Goal: Transaction & Acquisition: Purchase product/service

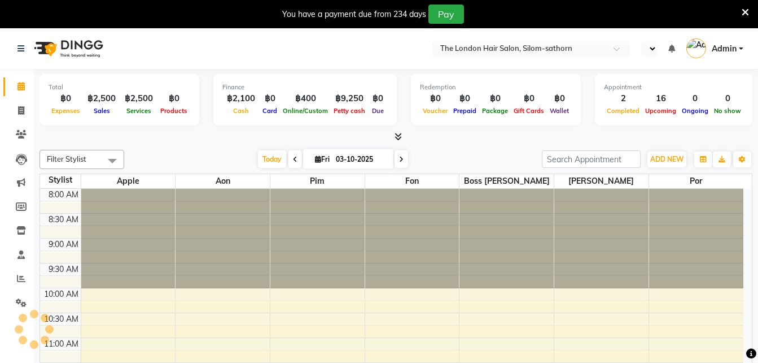
select select "en"
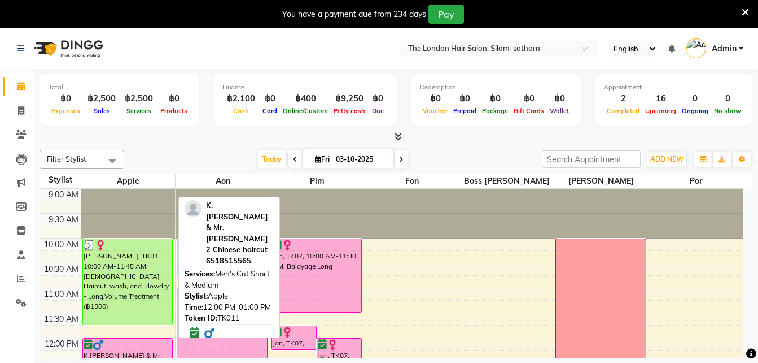
click at [120, 346] on div at bounding box center [128, 344] width 89 height 11
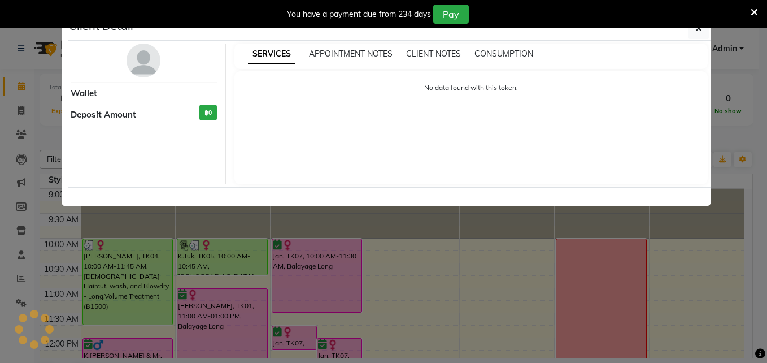
select select "6"
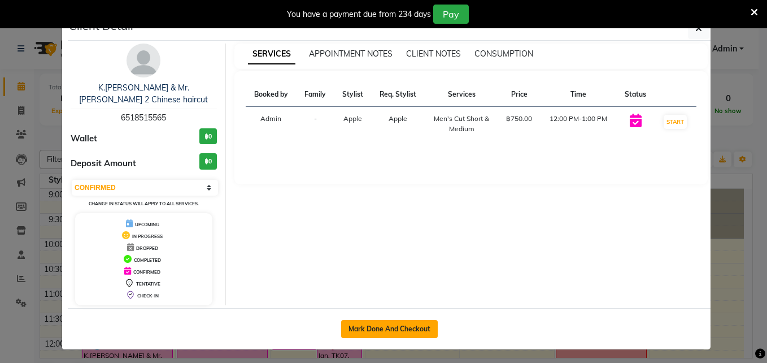
click at [389, 320] on button "Mark Done And Checkout" at bounding box center [389, 329] width 97 height 18
select select "service"
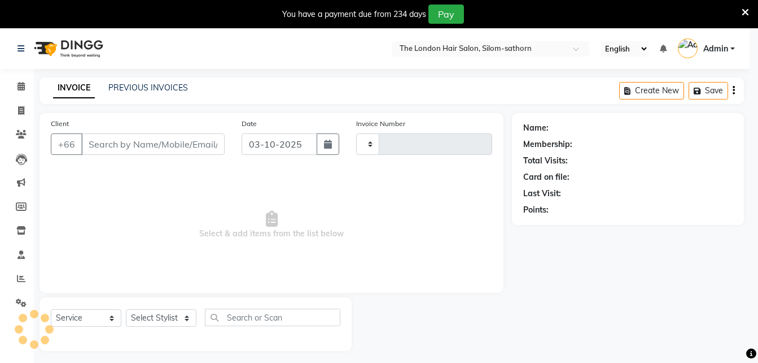
type input "1855"
select select "6977"
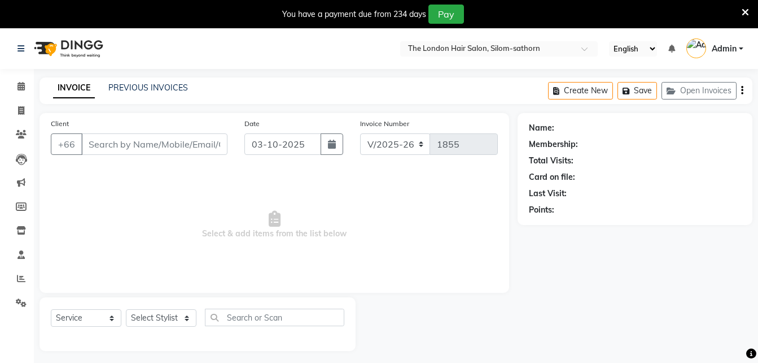
type input "6518515565"
select select "56710"
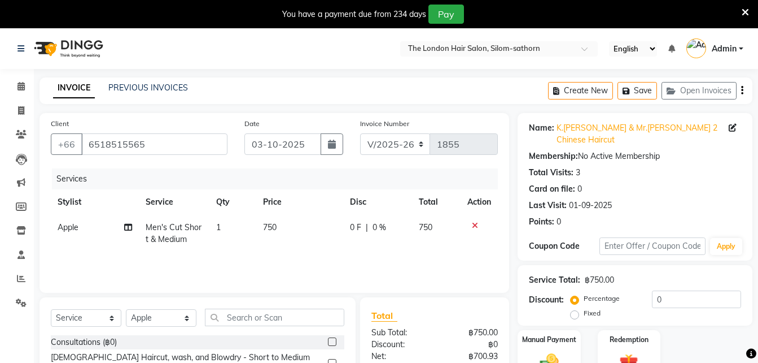
scroll to position [118, 0]
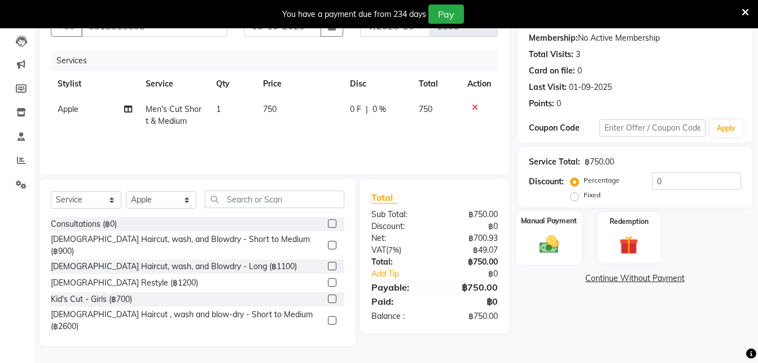
click at [557, 233] on img at bounding box center [550, 244] width 32 height 23
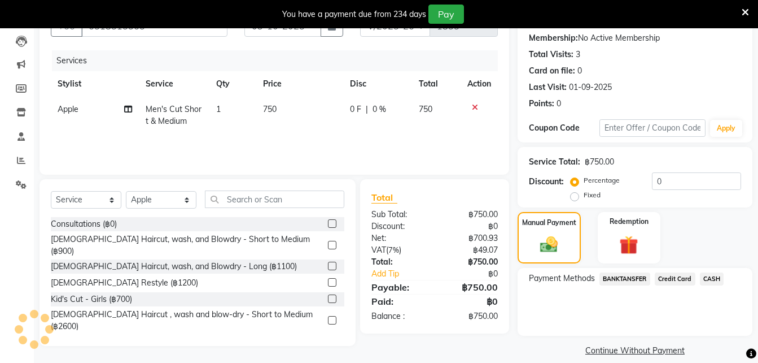
click at [626, 272] on span "BANKTANSFER" at bounding box center [625, 278] width 51 height 13
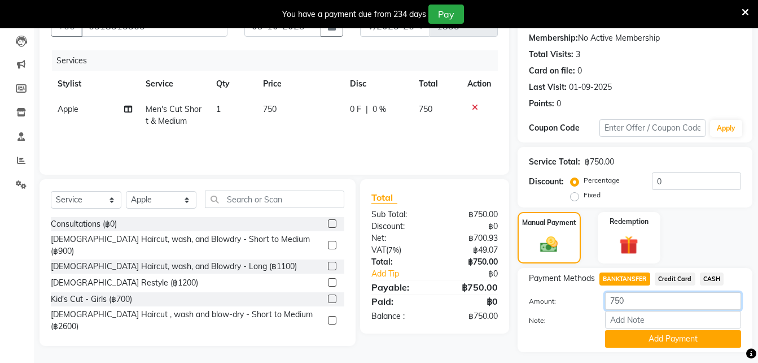
click at [676, 292] on input "750" at bounding box center [673, 301] width 136 height 18
type input "7"
type input "850"
click at [674, 311] on input "Note:" at bounding box center [673, 320] width 136 height 18
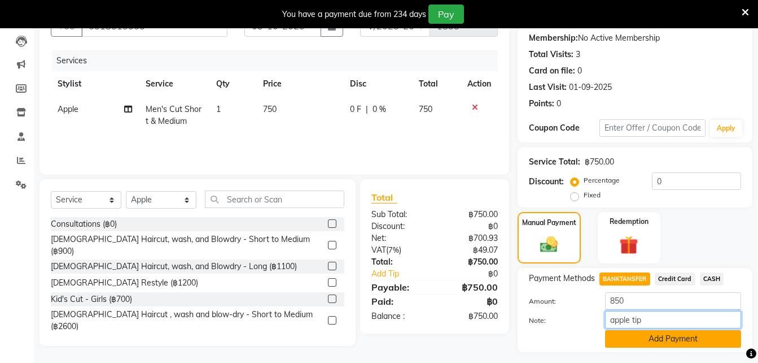
type input "apple tip"
click at [670, 330] on button "Add Payment" at bounding box center [673, 339] width 136 height 18
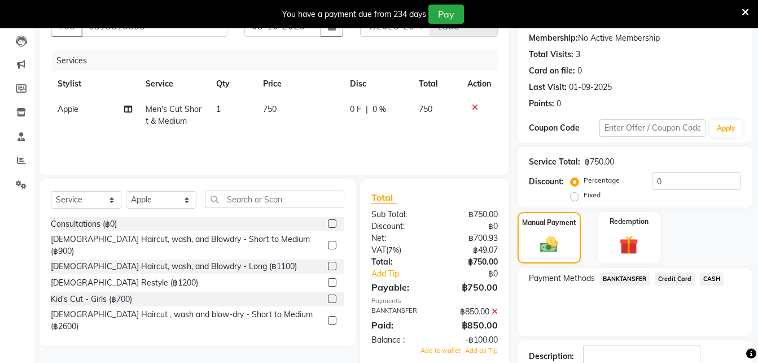
scroll to position [183, 0]
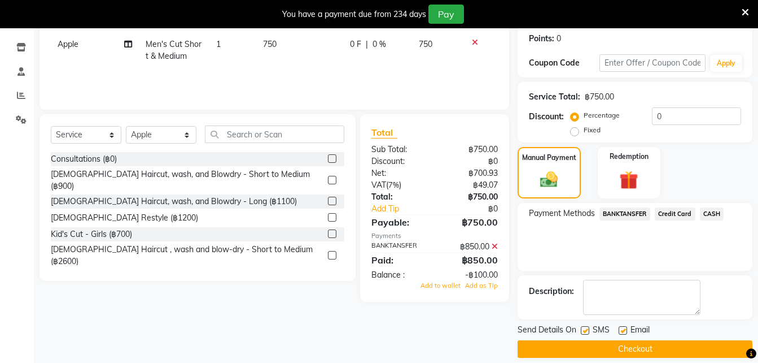
click at [639, 341] on button "Checkout" at bounding box center [635, 349] width 235 height 18
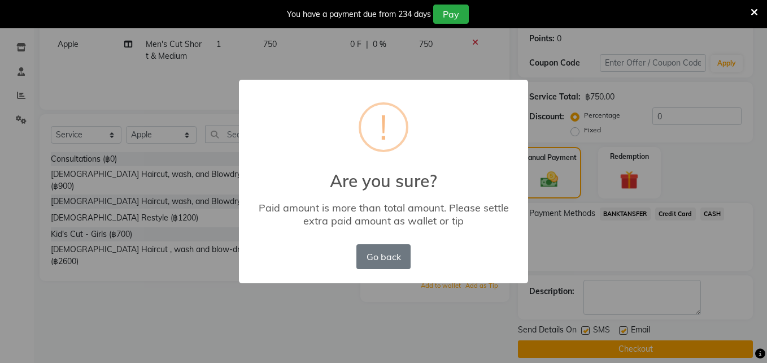
click at [401, 242] on div "Go back No OK" at bounding box center [383, 256] width 60 height 30
click at [388, 269] on div "Go back No OK" at bounding box center [383, 256] width 60 height 30
click at [396, 259] on button "Go back" at bounding box center [383, 256] width 54 height 25
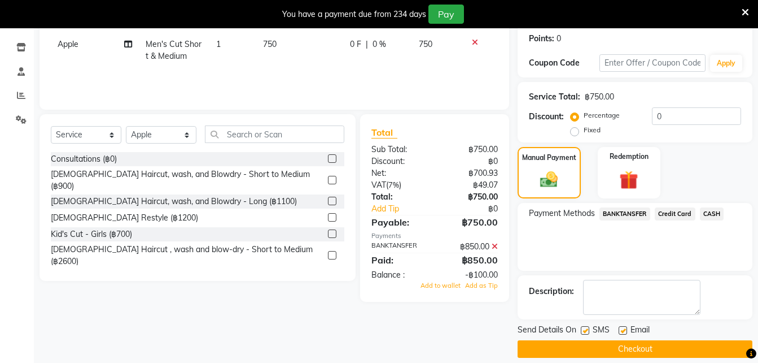
click at [622, 207] on span "BANKTANSFER" at bounding box center [625, 213] width 51 height 13
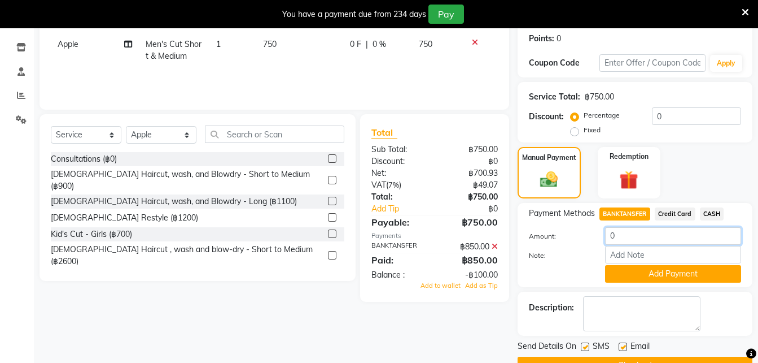
click at [653, 227] on input "0" at bounding box center [673, 236] width 136 height 18
type input "850"
click at [654, 265] on button "Add Payment" at bounding box center [673, 274] width 136 height 18
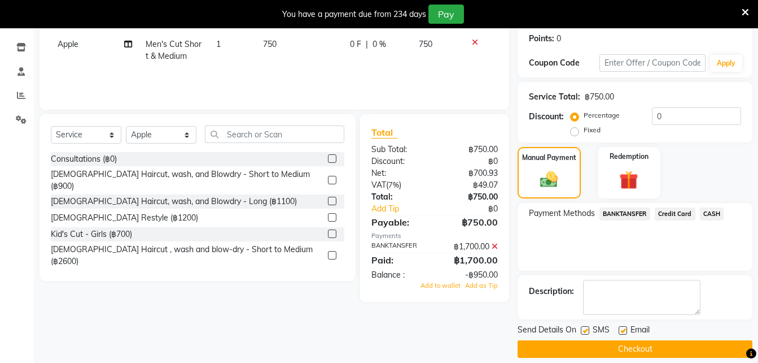
click at [649, 341] on button "Checkout" at bounding box center [635, 349] width 235 height 18
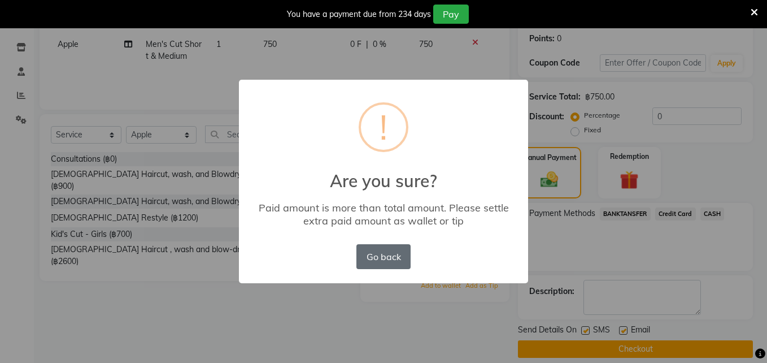
click at [407, 256] on button "Go back" at bounding box center [383, 256] width 54 height 25
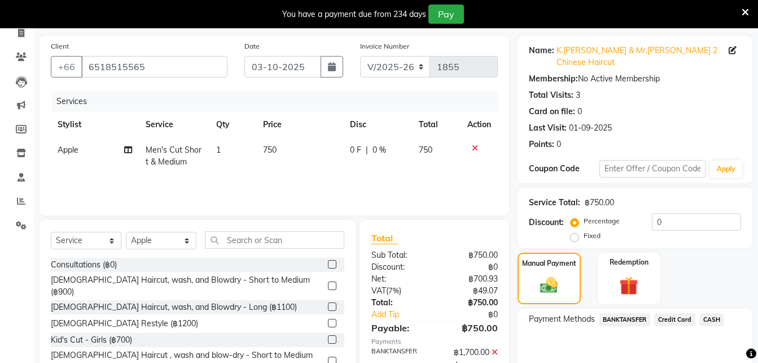
scroll to position [77, 0]
click at [615, 313] on span "BANKTANSFER" at bounding box center [625, 319] width 51 height 13
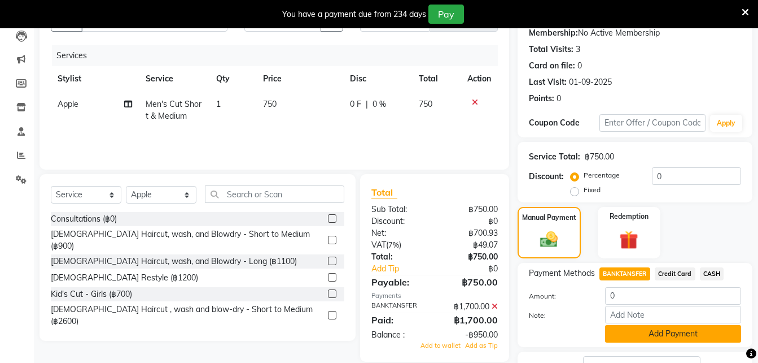
click at [689, 325] on button "Add Payment" at bounding box center [673, 334] width 136 height 18
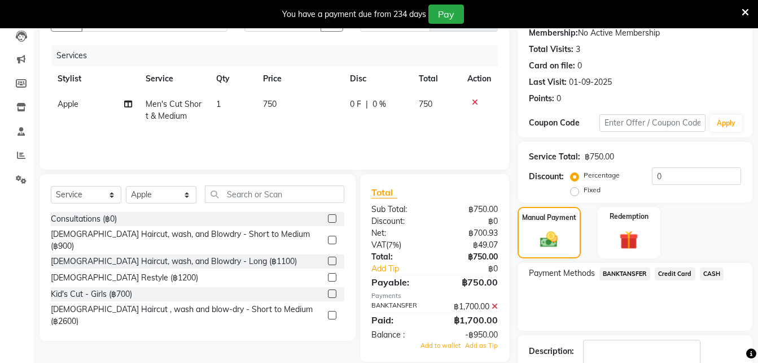
scroll to position [183, 0]
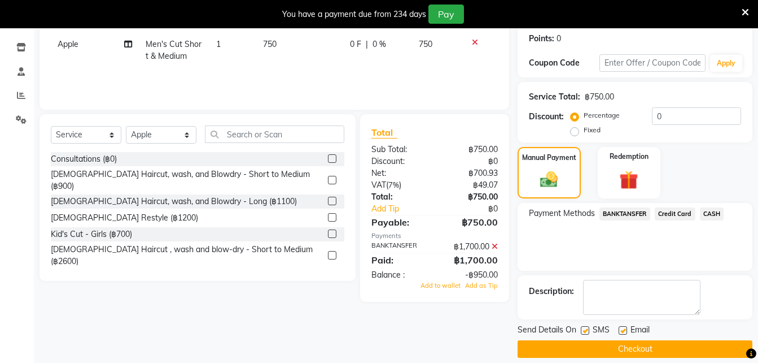
click at [672, 344] on button "Checkout" at bounding box center [635, 349] width 235 height 18
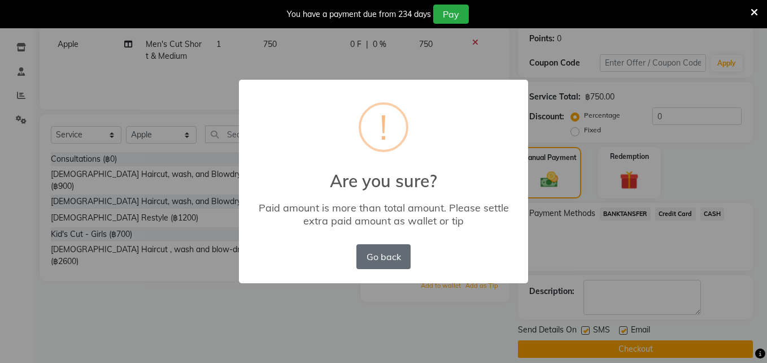
click at [382, 256] on button "Go back" at bounding box center [383, 256] width 54 height 25
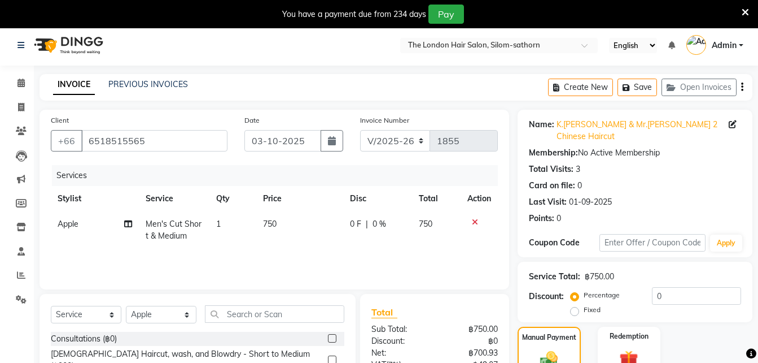
scroll to position [0, 0]
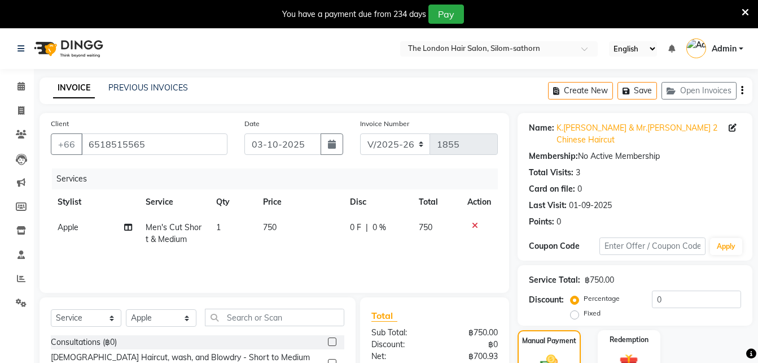
click at [30, 94] on li "Calendar" at bounding box center [17, 87] width 34 height 24
click at [14, 83] on span at bounding box center [21, 86] width 20 height 13
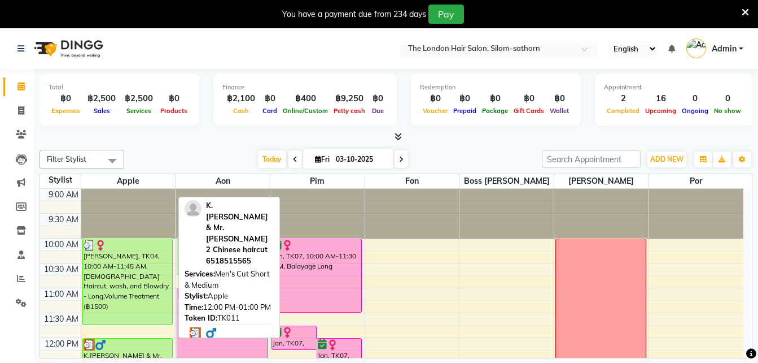
click at [135, 347] on div at bounding box center [128, 344] width 89 height 11
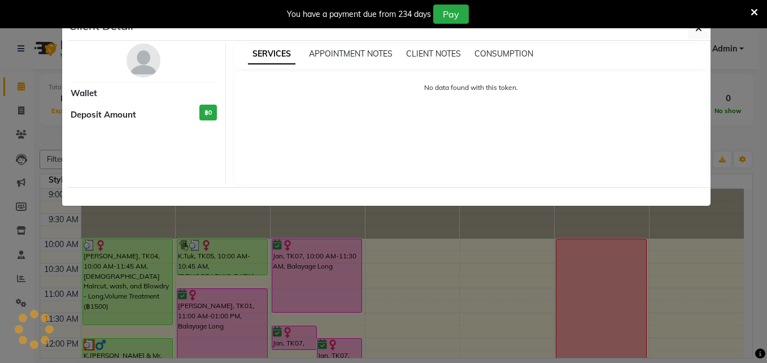
select select "3"
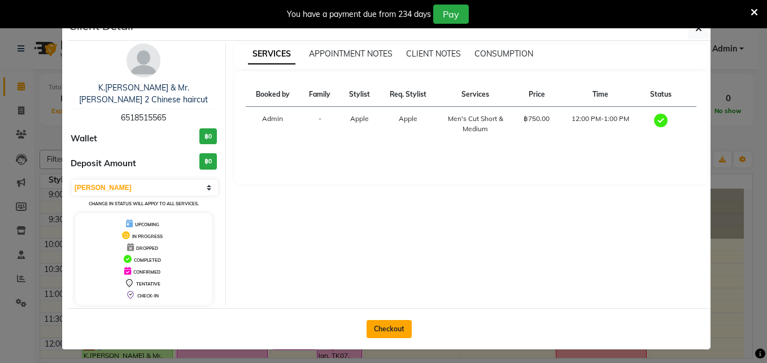
click at [404, 320] on button "Checkout" at bounding box center [388, 329] width 45 height 18
select select "service"
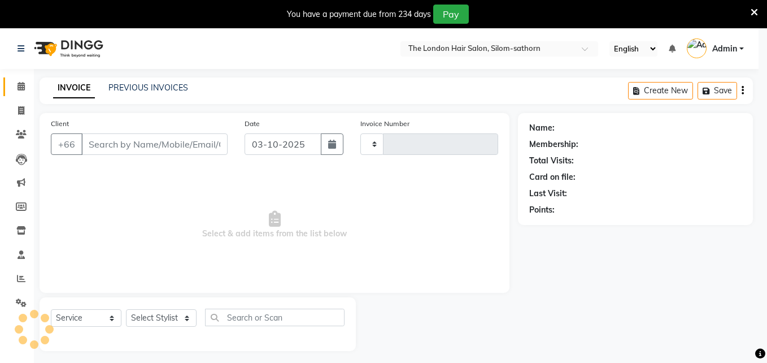
type input "1855"
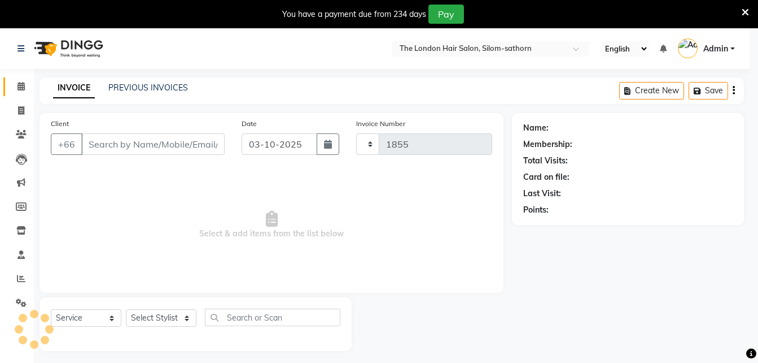
select select "6977"
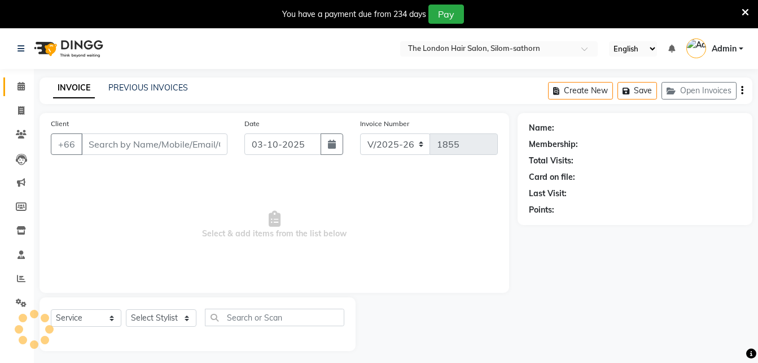
type input "6518515565"
select select "56710"
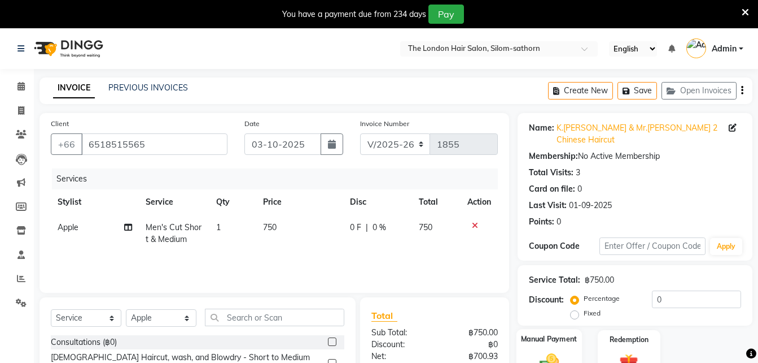
click at [563, 329] on div "Manual Payment" at bounding box center [550, 356] width 66 height 54
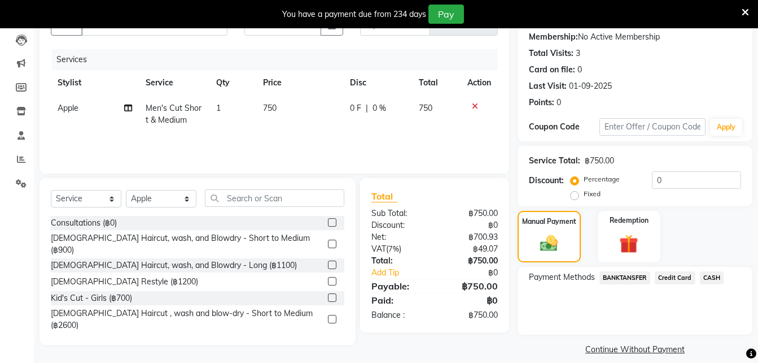
click at [621, 271] on span "BANKTANSFER" at bounding box center [625, 277] width 51 height 13
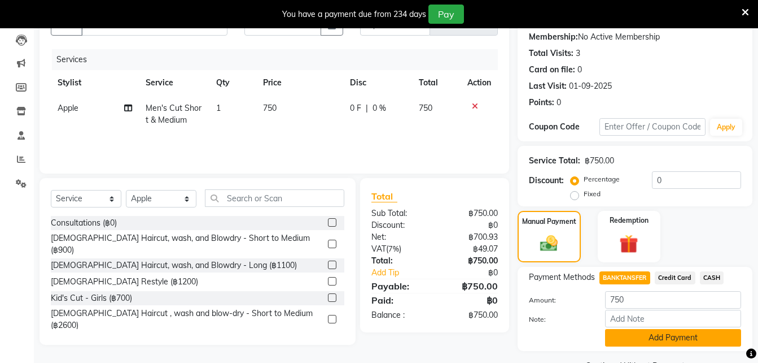
click at [701, 329] on button "Add Payment" at bounding box center [673, 338] width 136 height 18
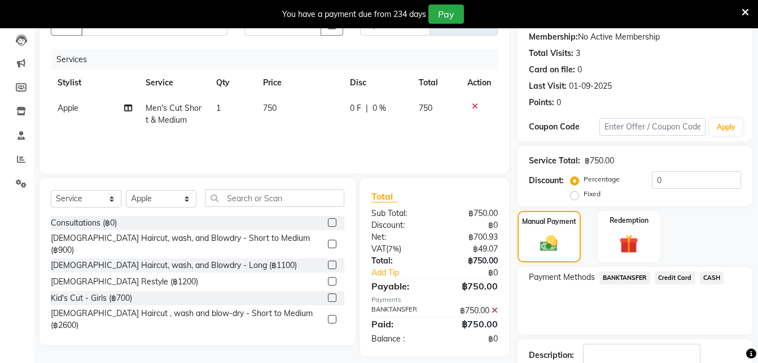
scroll to position [183, 0]
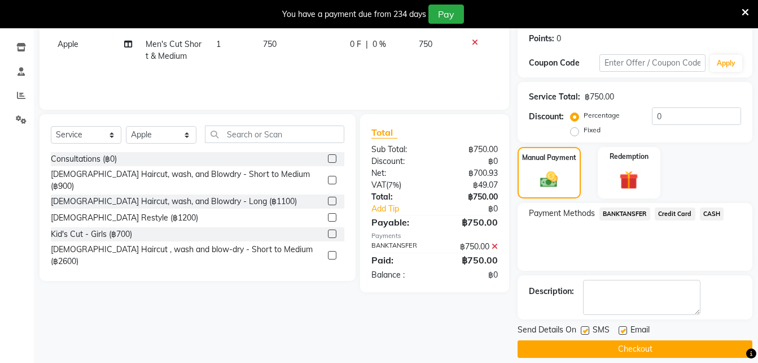
click at [667, 340] on button "Checkout" at bounding box center [635, 349] width 235 height 18
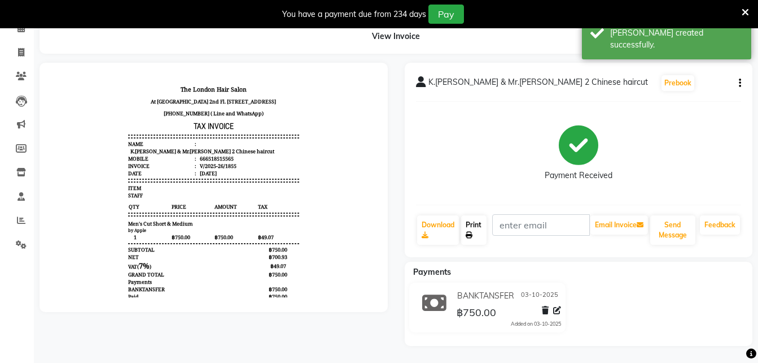
click at [485, 239] on link "Print" at bounding box center [474, 229] width 26 height 29
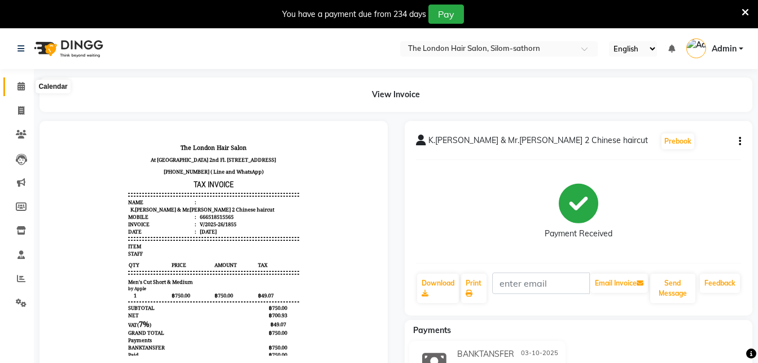
click at [23, 86] on icon at bounding box center [21, 86] width 7 height 8
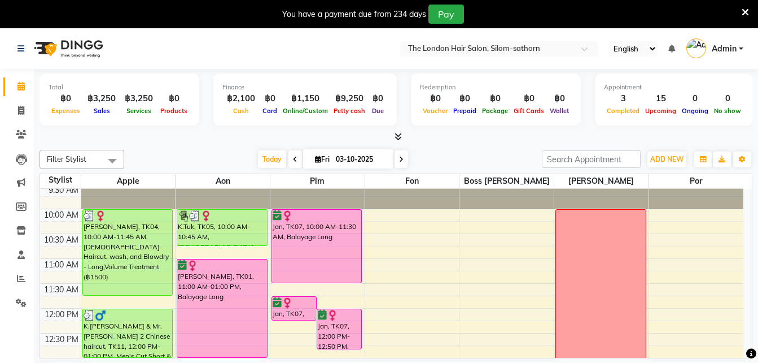
scroll to position [29, 0]
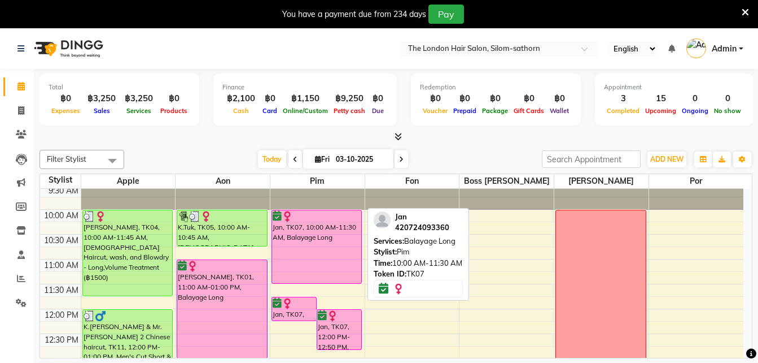
click at [338, 256] on div "Jan, TK07, 10:00 AM-11:30 AM, Balayage Long" at bounding box center [317, 246] width 90 height 73
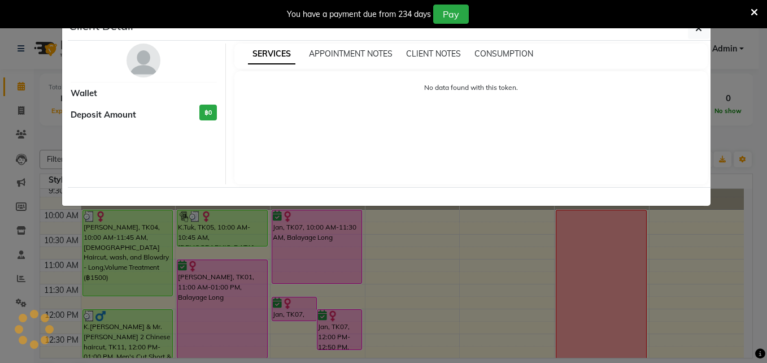
select select "6"
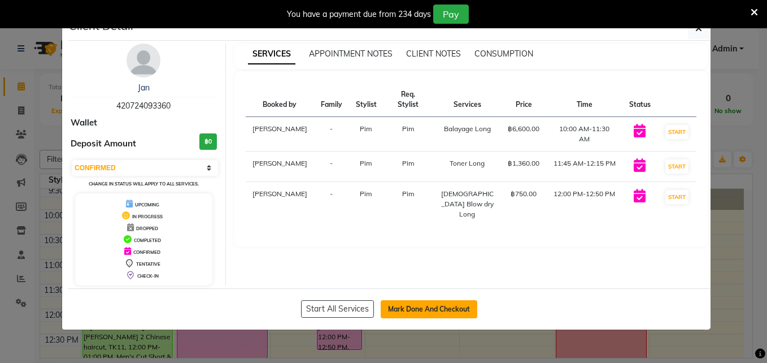
click at [465, 309] on button "Mark Done And Checkout" at bounding box center [429, 309] width 97 height 18
select select "service"
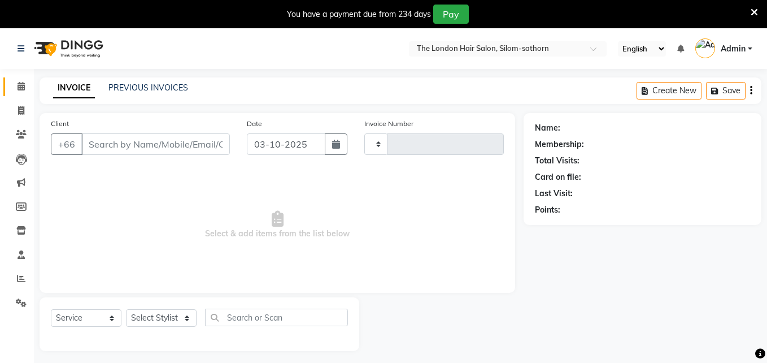
type input "1856"
select select "6977"
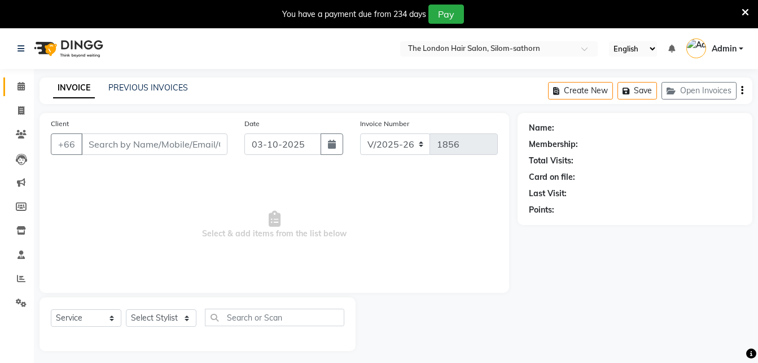
type input "420724093360"
select select "65351"
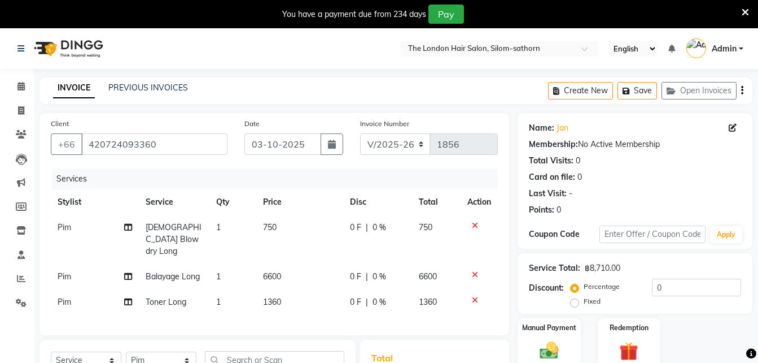
click at [186, 271] on span "Balayage Long" at bounding box center [173, 276] width 54 height 10
select select "65351"
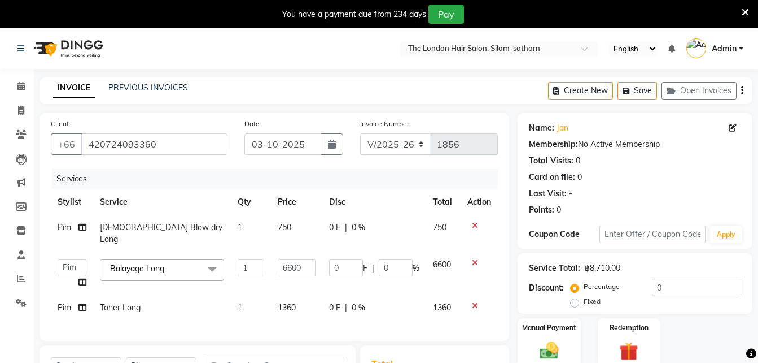
click at [216, 267] on span at bounding box center [212, 269] width 23 height 21
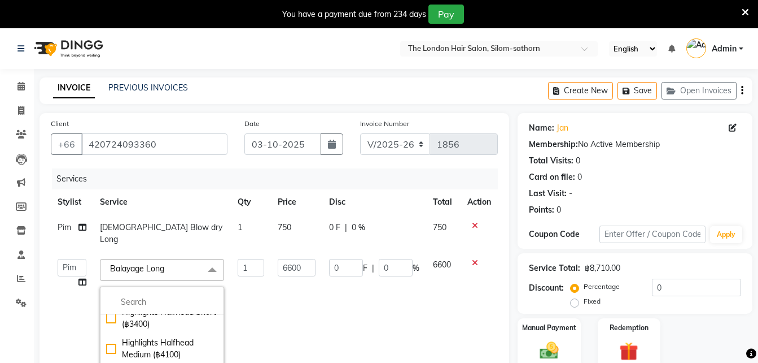
scroll to position [999, 0]
click at [179, 336] on div "Highlights Halfhead Medium (฿4100)" at bounding box center [162, 348] width 112 height 24
checkbox input "true"
checkbox input "false"
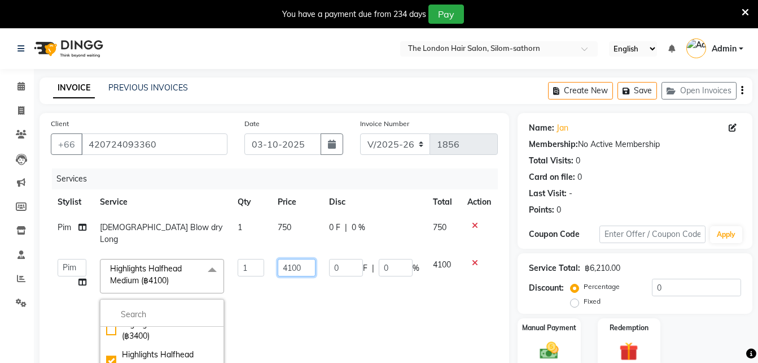
click at [304, 259] on input "4100" at bounding box center [297, 268] width 38 height 18
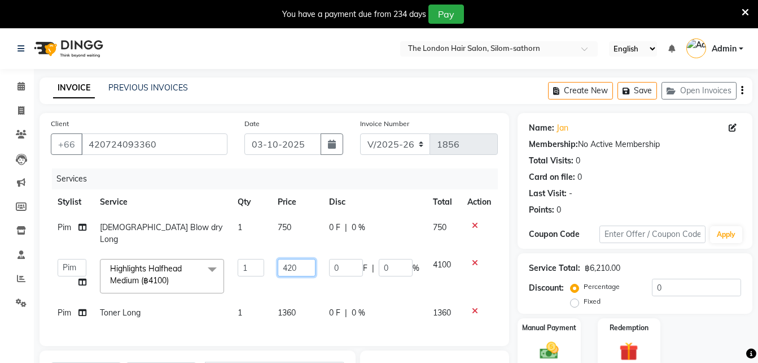
type input "4200"
click at [280, 226] on td "750" at bounding box center [297, 233] width 52 height 37
select select "65351"
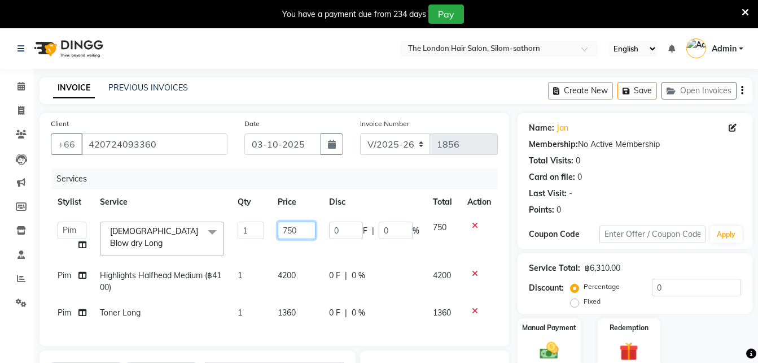
click at [291, 227] on input "750" at bounding box center [297, 230] width 38 height 18
type input "400"
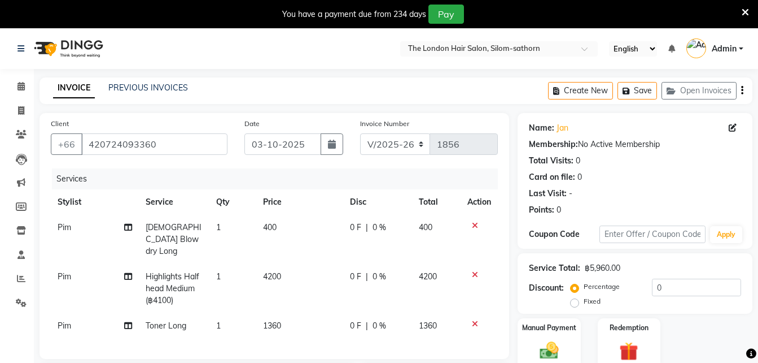
click at [177, 226] on span "[DEMOGRAPHIC_DATA] Blow dry Long" at bounding box center [174, 239] width 56 height 34
select select "65351"
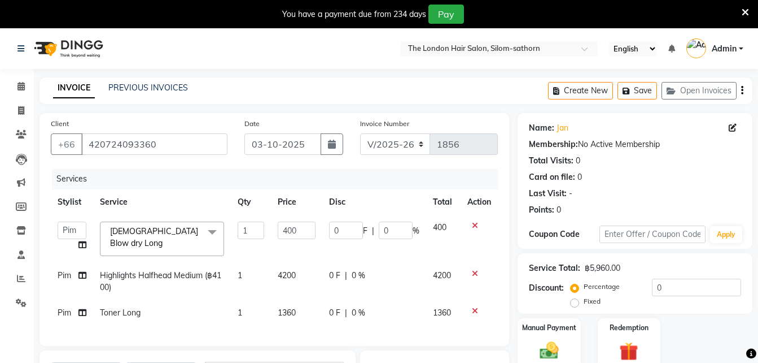
click at [210, 231] on span at bounding box center [212, 231] width 23 height 21
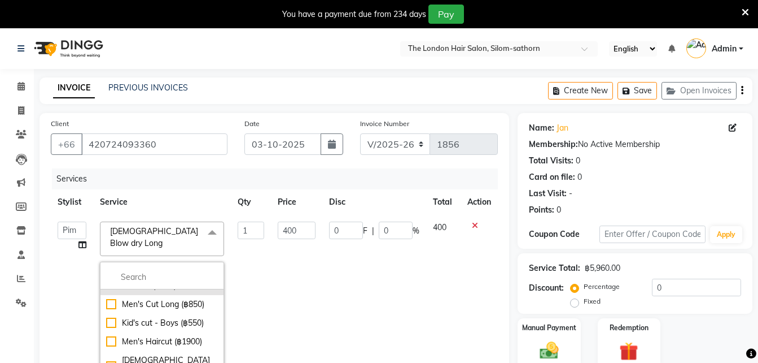
scroll to position [285, 0]
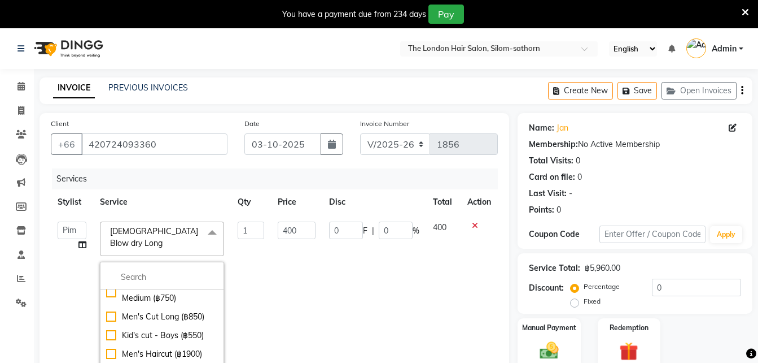
checkbox input "true"
checkbox input "false"
click at [201, 236] on span at bounding box center [212, 231] width 23 height 21
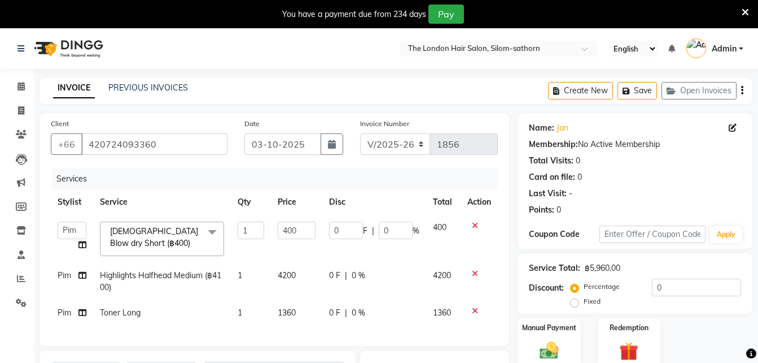
click at [213, 234] on span at bounding box center [212, 231] width 23 height 21
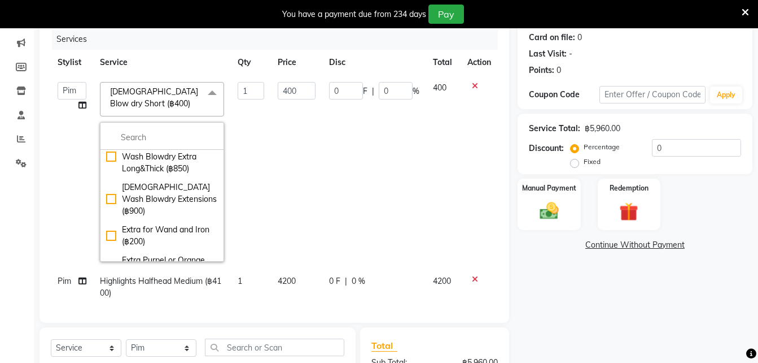
scroll to position [503, 0]
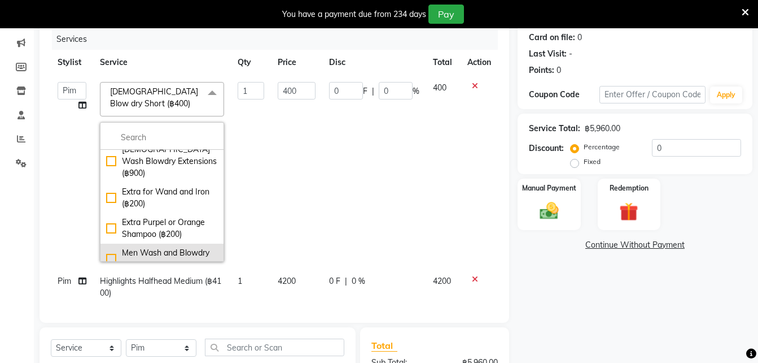
click at [174, 247] on div "Men Wash and Blowdry Short (฿350)" at bounding box center [162, 259] width 112 height 24
checkbox input "false"
checkbox input "true"
click at [300, 90] on input "350" at bounding box center [297, 91] width 38 height 18
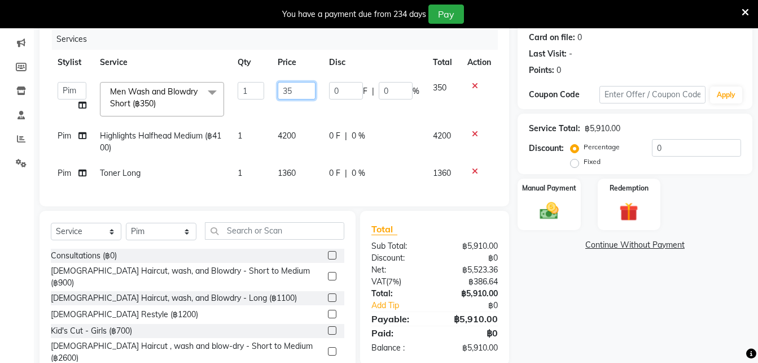
type input "3"
type input "400"
click at [285, 165] on tbody "Aon Apple Boss [PERSON_NAME] [PERSON_NAME] Pim Por Men Wash and Blowdry Short (…" at bounding box center [274, 130] width 447 height 111
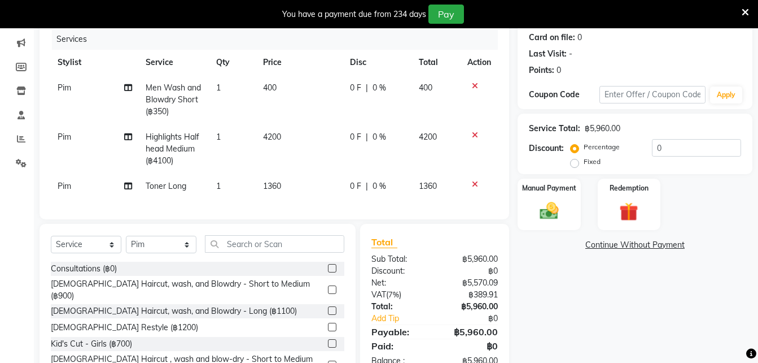
click at [277, 197] on td "1360" at bounding box center [299, 185] width 86 height 25
select select "65351"
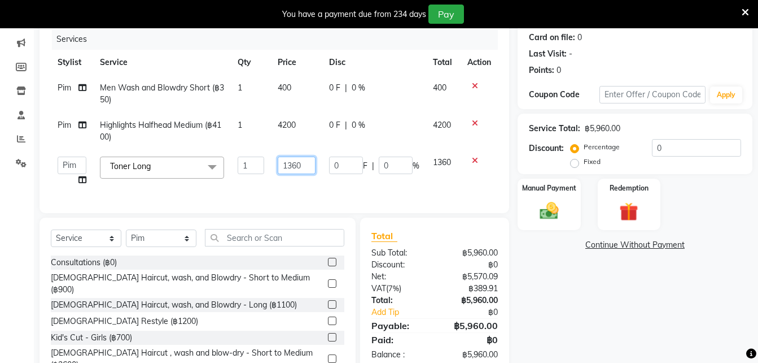
click at [303, 165] on input "1360" at bounding box center [297, 165] width 38 height 18
type input "1000"
click at [548, 295] on div "Name: Jan Membership: No Active Membership Total Visits: 0 Card on file: 0 Last…" at bounding box center [639, 178] width 243 height 411
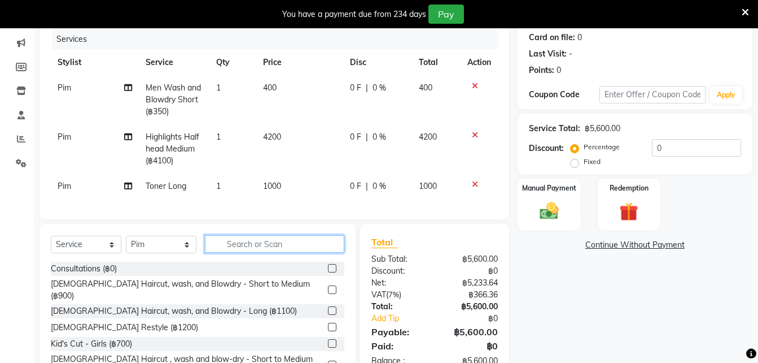
click at [282, 252] on input "text" at bounding box center [274, 244] width 139 height 18
type input "v"
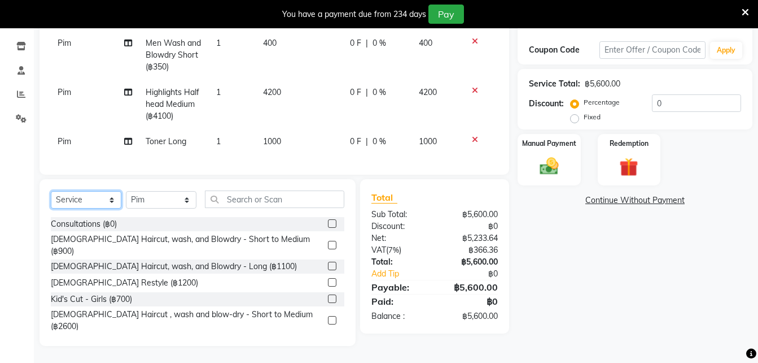
click at [111, 200] on select "Select Service Product Membership Package Voucher Prepaid Gift Card" at bounding box center [86, 200] width 71 height 18
select select "product"
click at [51, 191] on select "Select Service Product Membership Package Voucher Prepaid Gift Card" at bounding box center [86, 200] width 71 height 18
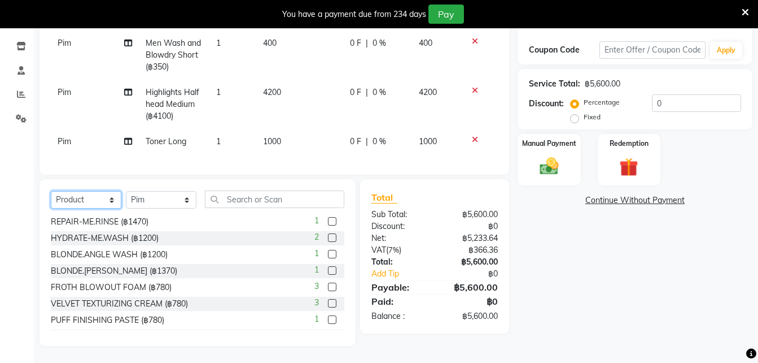
scroll to position [379, 0]
click at [328, 303] on label at bounding box center [332, 302] width 8 height 8
click at [328, 303] on input "checkbox" at bounding box center [331, 302] width 7 height 7
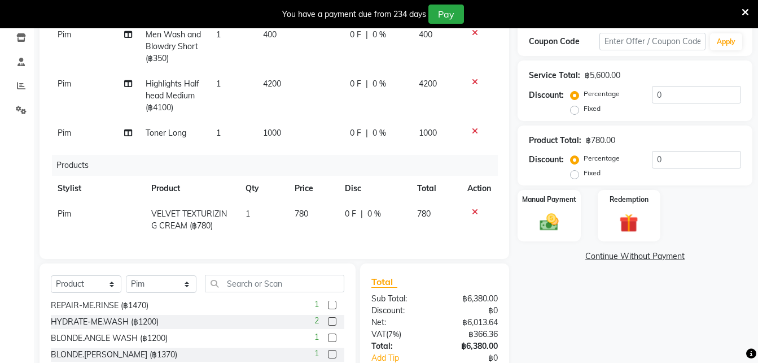
checkbox input "false"
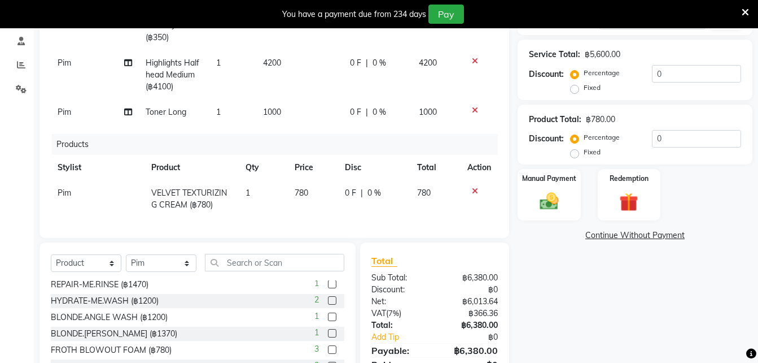
scroll to position [214, 0]
click at [553, 205] on img at bounding box center [550, 201] width 32 height 23
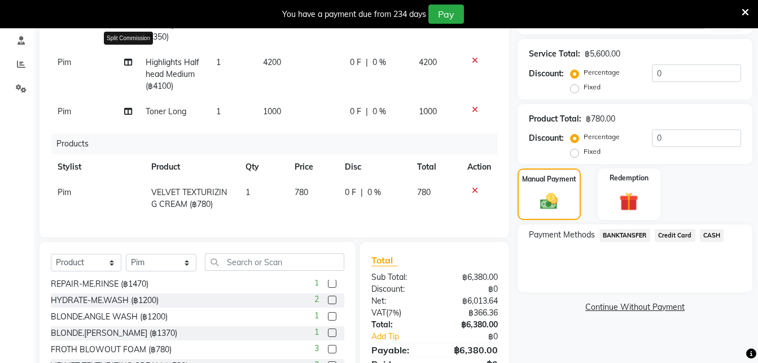
click at [128, 60] on icon at bounding box center [128, 62] width 8 height 8
select select "65351"
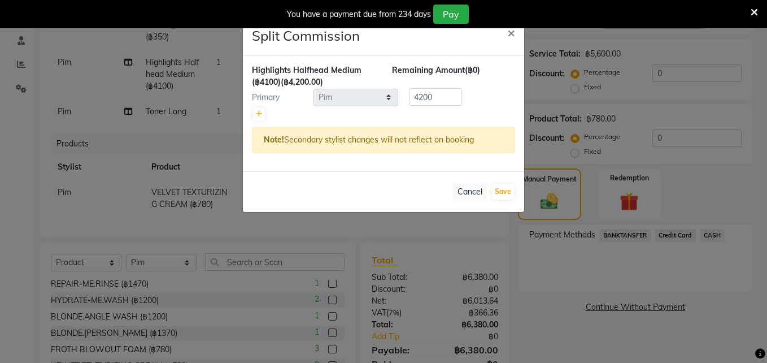
click at [128, 60] on ngb-modal-window "Split Commission × Highlights Halfhead Medium (฿4100) (฿4,200.00) Remaining Amo…" at bounding box center [383, 181] width 767 height 363
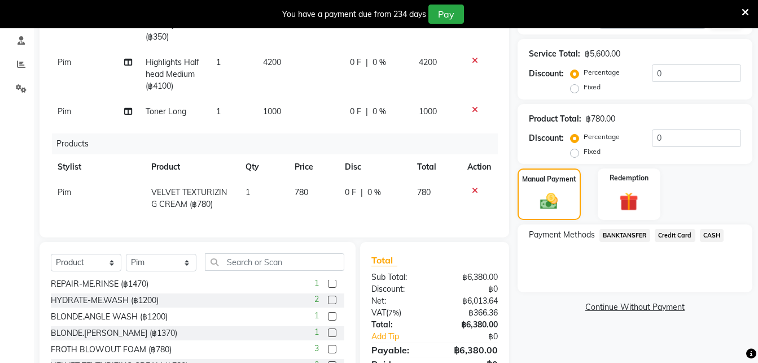
click at [715, 229] on span "CASH" at bounding box center [712, 235] width 24 height 13
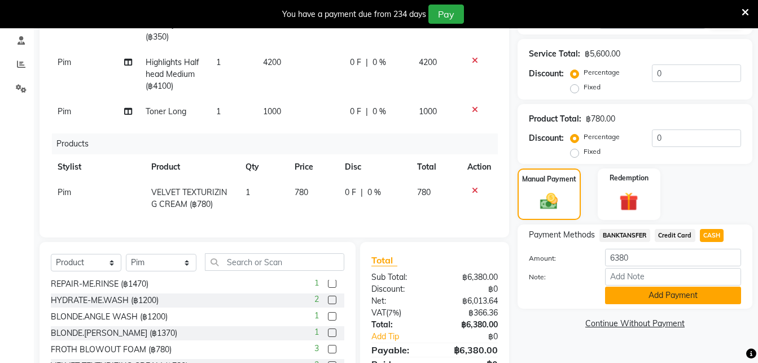
click at [676, 295] on button "Add Payment" at bounding box center [673, 295] width 136 height 18
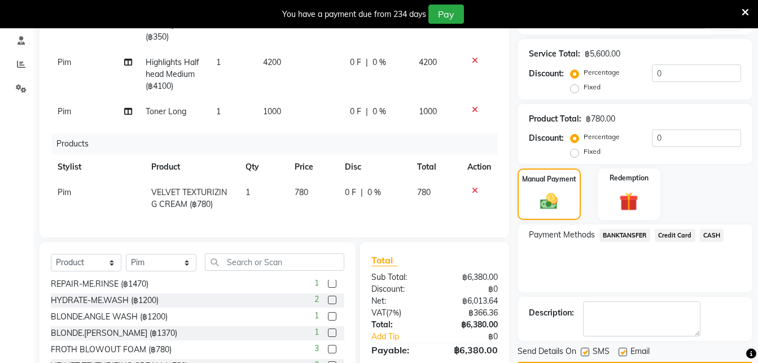
scroll to position [254, 0]
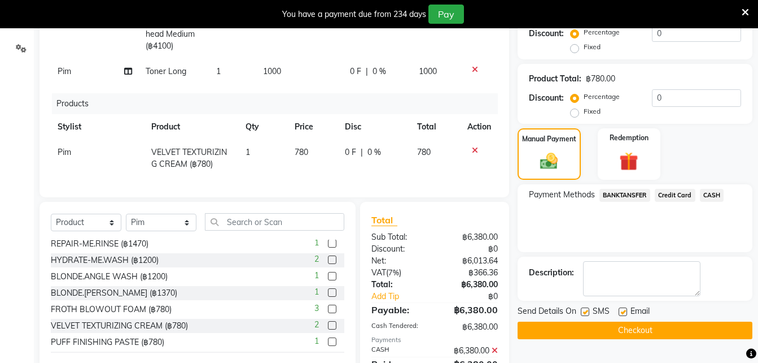
click at [647, 333] on button "Checkout" at bounding box center [635, 330] width 235 height 18
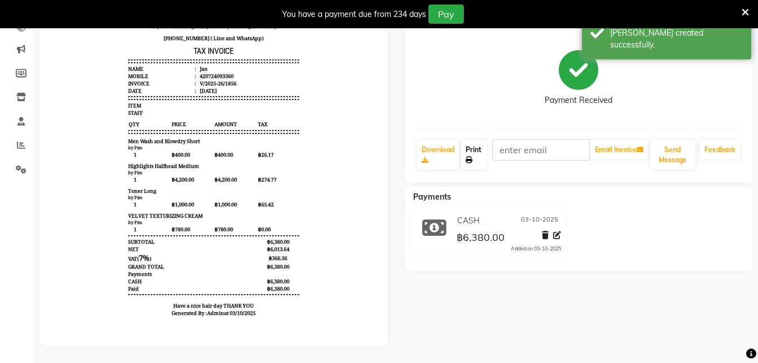
click at [474, 144] on link "Print" at bounding box center [474, 154] width 26 height 29
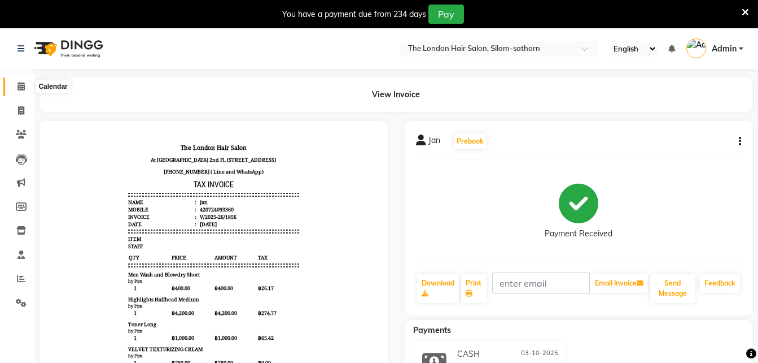
click at [19, 90] on span at bounding box center [21, 86] width 20 height 13
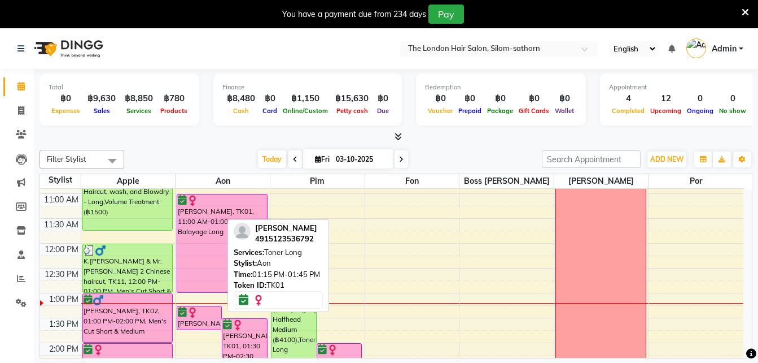
scroll to position [94, 0]
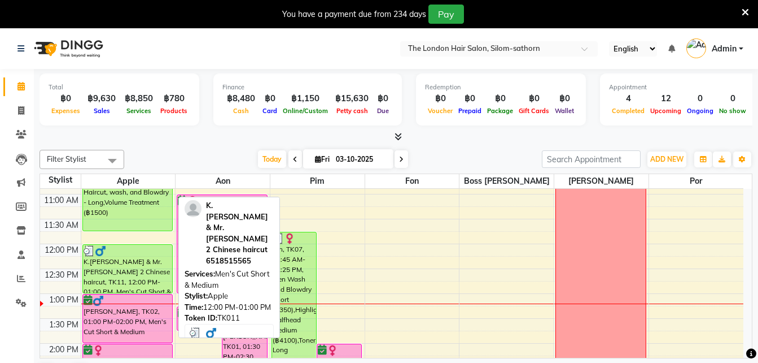
click at [128, 262] on div "K.[PERSON_NAME] & Mr.[PERSON_NAME] 2 Chinese haircut, TK11, 12:00 PM-01:00 PM, …" at bounding box center [128, 269] width 90 height 48
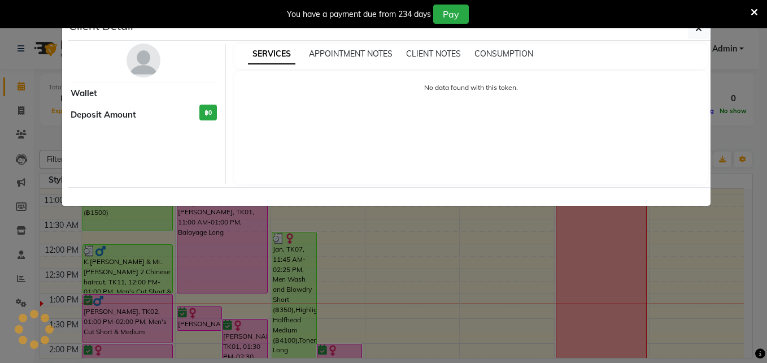
select select "3"
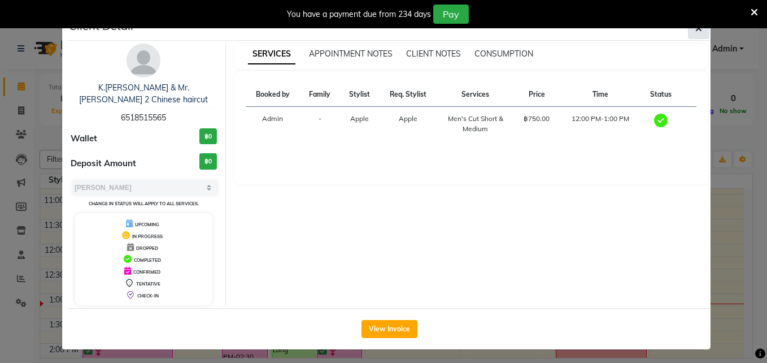
click at [702, 31] on button "button" at bounding box center [698, 28] width 21 height 21
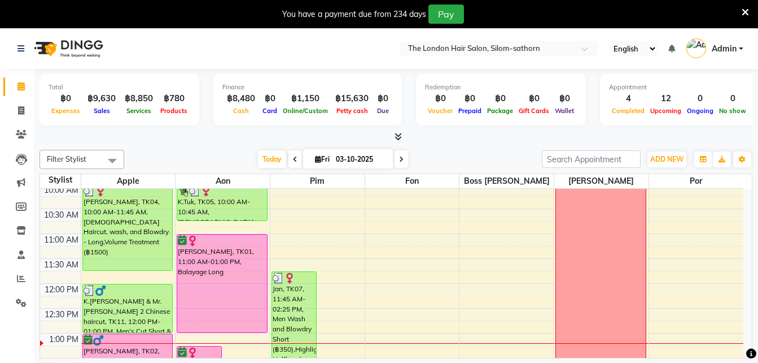
scroll to position [0, 0]
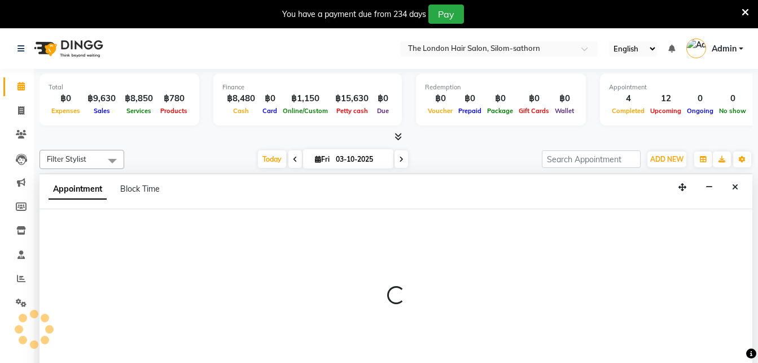
scroll to position [29, 0]
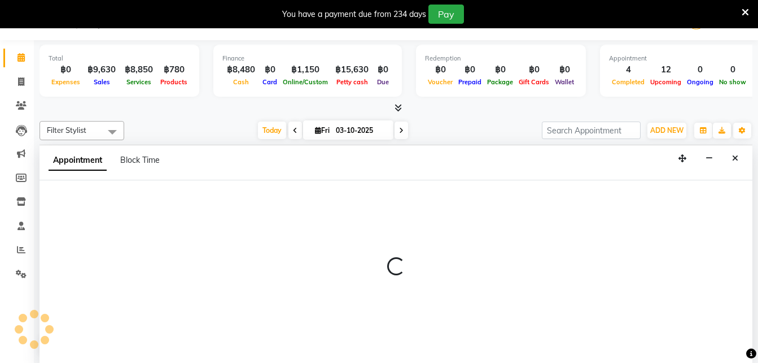
select select "65351"
select select "tentative"
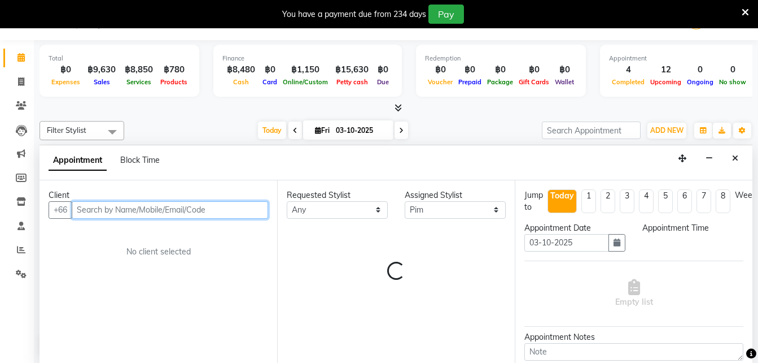
select select "600"
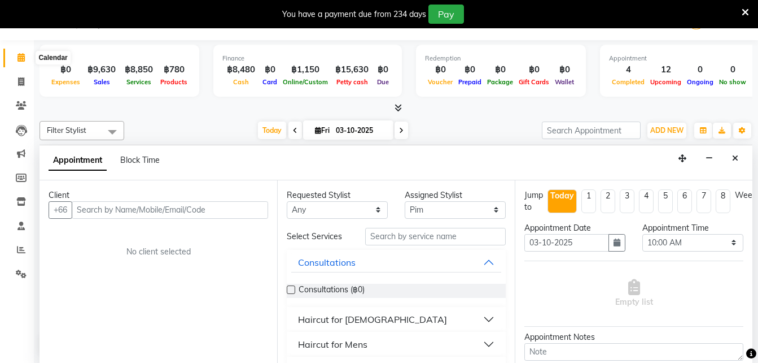
click at [18, 60] on icon at bounding box center [21, 57] width 7 height 8
click at [24, 245] on icon at bounding box center [21, 249] width 8 height 8
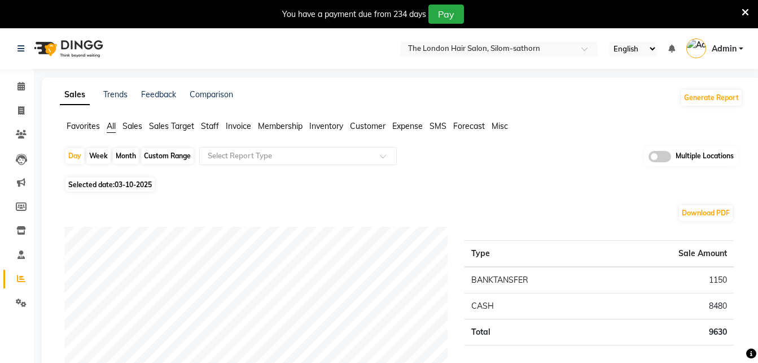
click at [18, 84] on icon at bounding box center [21, 86] width 7 height 8
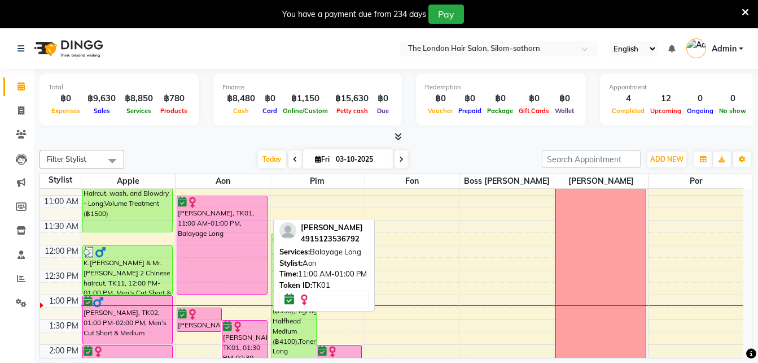
scroll to position [100, 0]
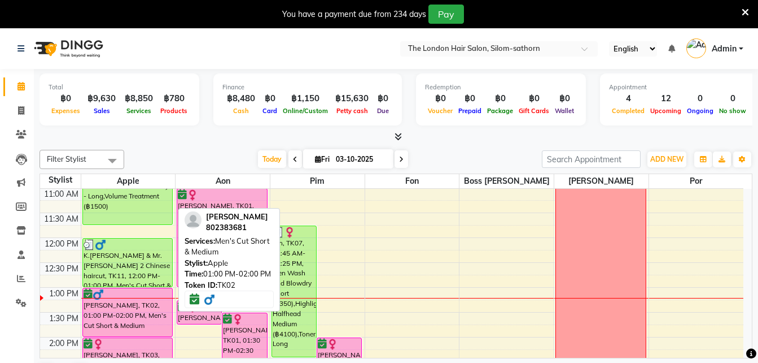
click at [158, 290] on div at bounding box center [128, 294] width 89 height 11
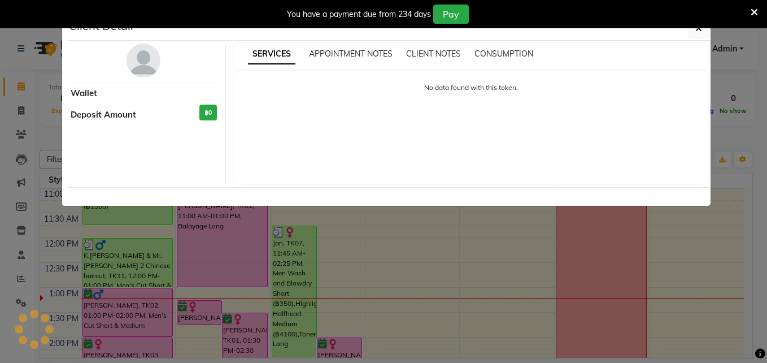
select select "6"
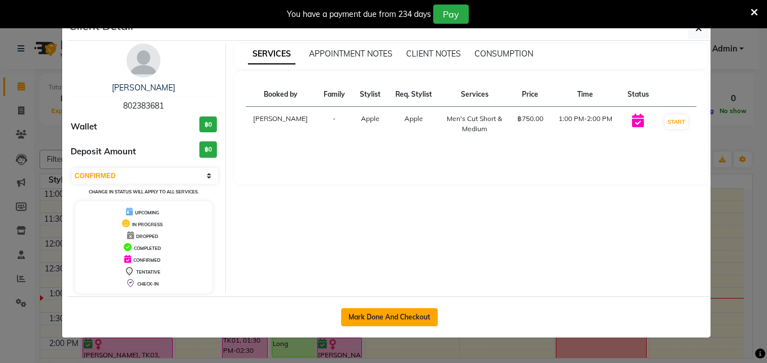
click at [425, 319] on button "Mark Done And Checkout" at bounding box center [389, 317] width 97 height 18
select select "service"
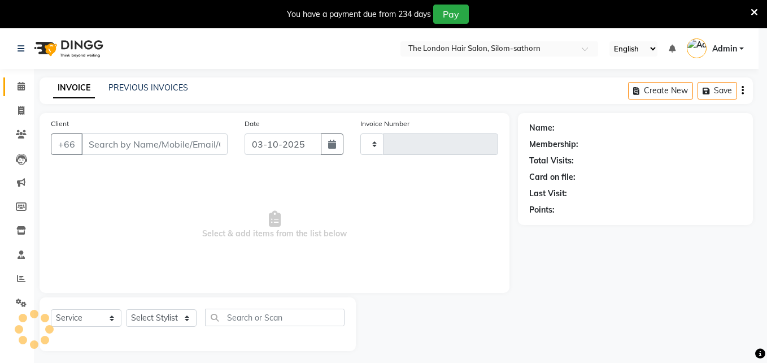
type input "1857"
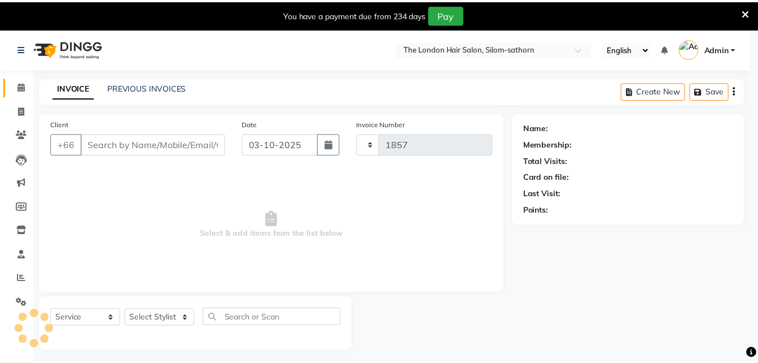
select select "6977"
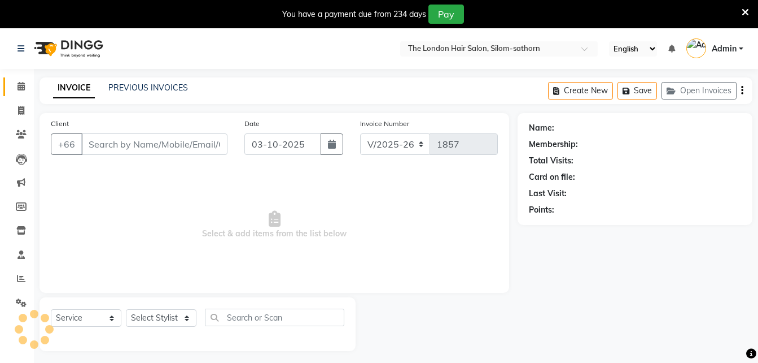
type input "802383681"
select select "56710"
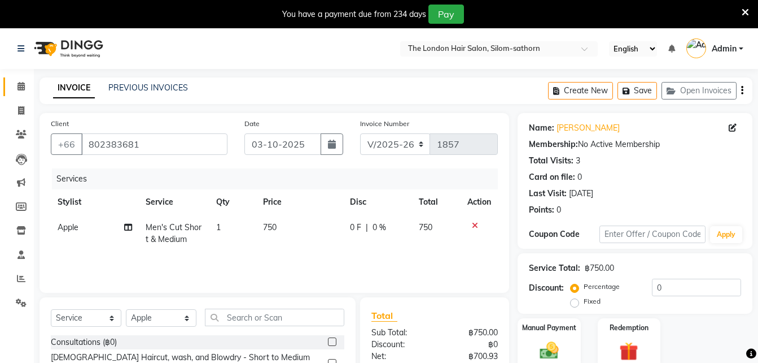
scroll to position [76, 0]
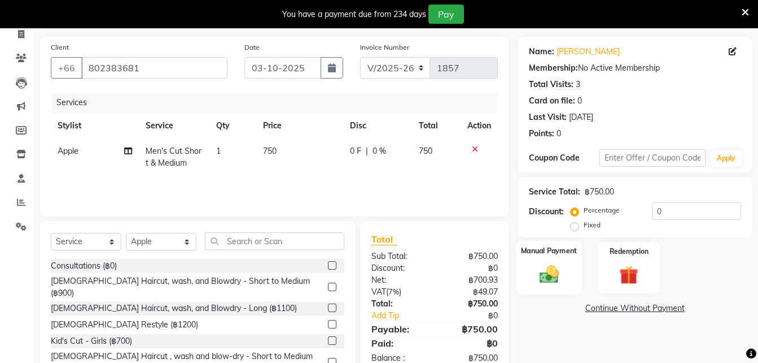
click at [568, 275] on div "Manual Payment" at bounding box center [550, 268] width 66 height 54
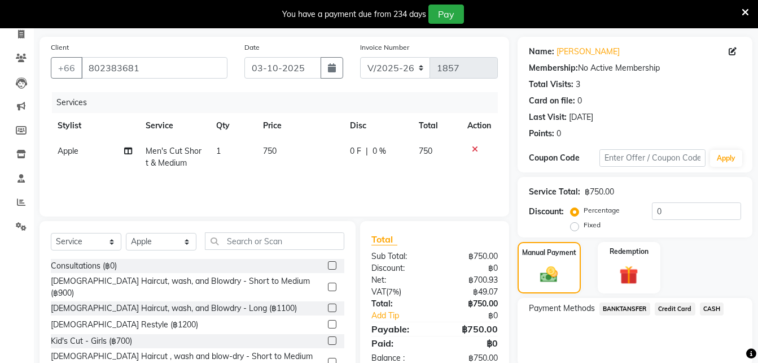
click at [625, 307] on span "BANKTANSFER" at bounding box center [625, 308] width 51 height 13
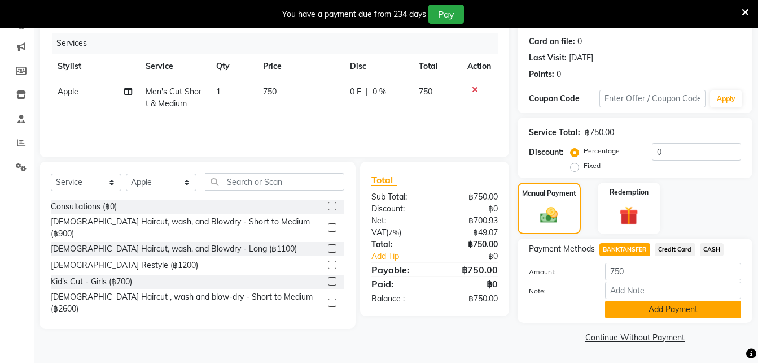
click at [687, 313] on button "Add Payment" at bounding box center [673, 309] width 136 height 18
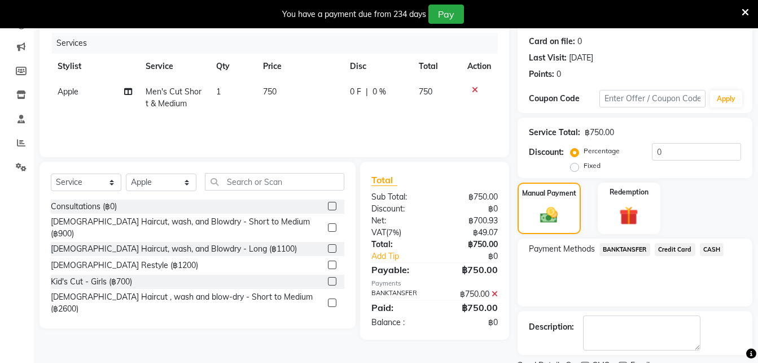
scroll to position [183, 0]
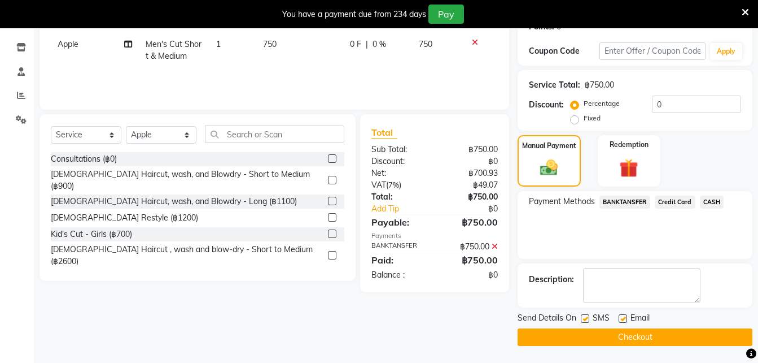
click at [622, 335] on button "Checkout" at bounding box center [635, 337] width 235 height 18
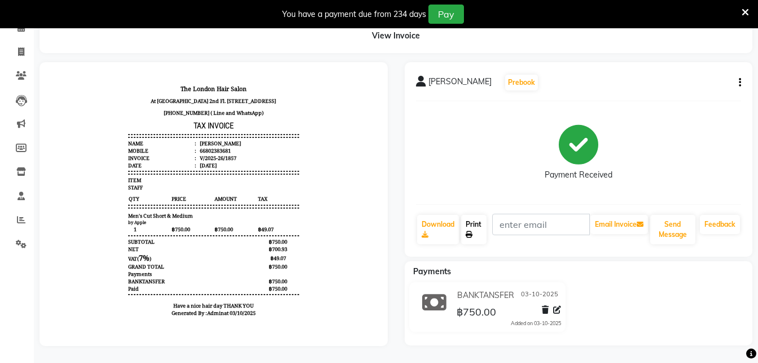
click at [470, 231] on icon at bounding box center [469, 234] width 7 height 7
